Goal: Find specific page/section: Find specific page/section

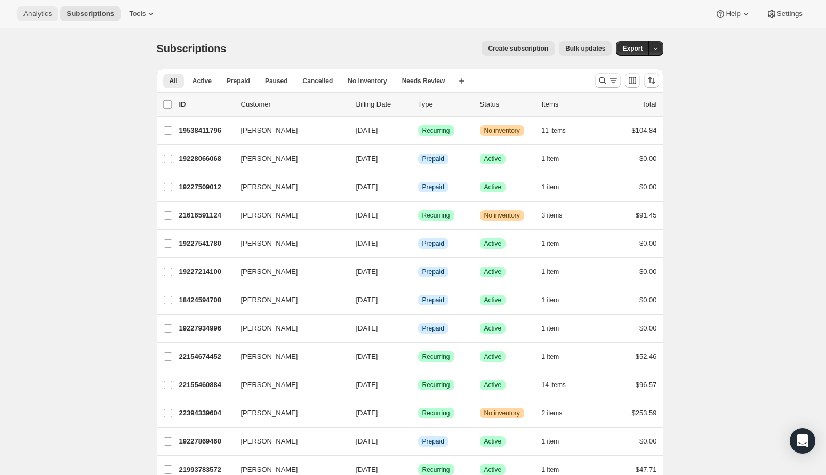
click at [43, 14] on span "Analytics" at bounding box center [37, 14] width 28 height 9
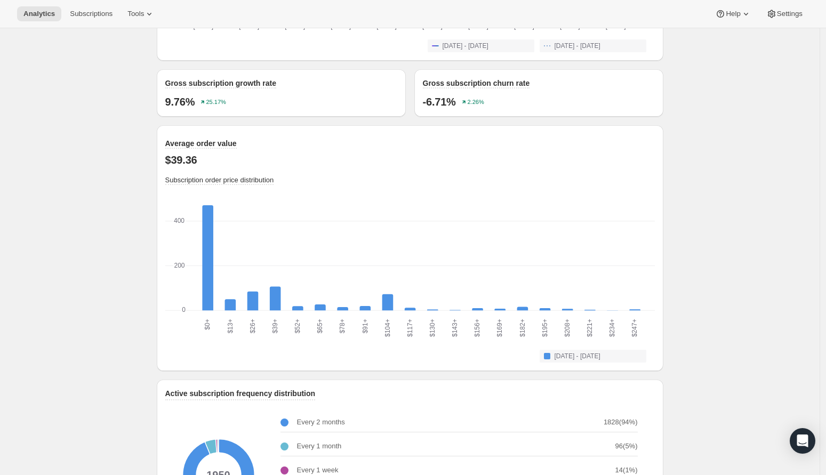
scroll to position [989, 0]
